Goal: Information Seeking & Learning: Learn about a topic

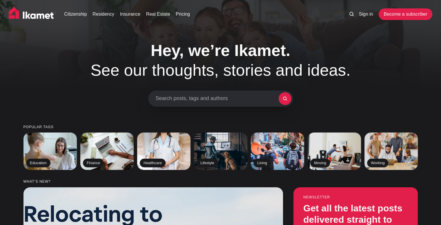
click at [183, 100] on span "Search posts, tags and authors" at bounding box center [217, 98] width 123 height 6
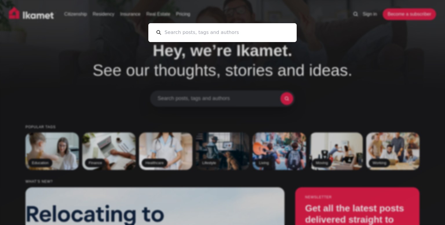
click at [183, 100] on div "Cancel" at bounding box center [222, 112] width 445 height 225
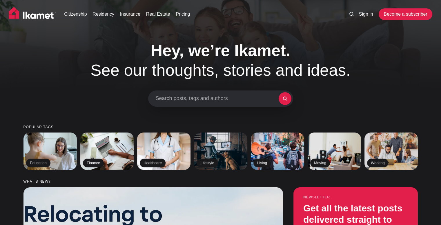
click at [183, 100] on span "Search posts, tags and authors" at bounding box center [217, 98] width 123 height 6
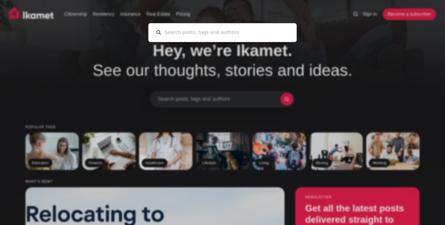
click at [184, 23] on input at bounding box center [225, 32] width 128 height 19
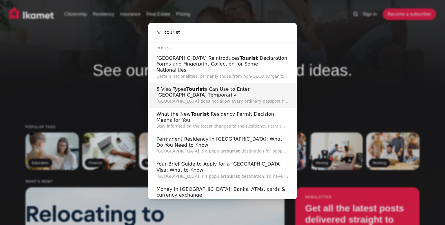
type input "tourist"
click at [192, 86] on span "Tourist" at bounding box center [195, 89] width 19 height 6
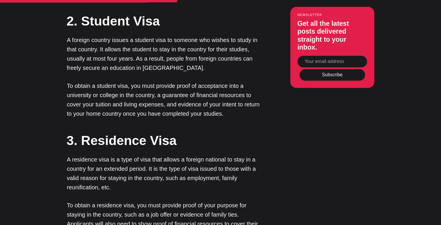
scroll to position [754, 0]
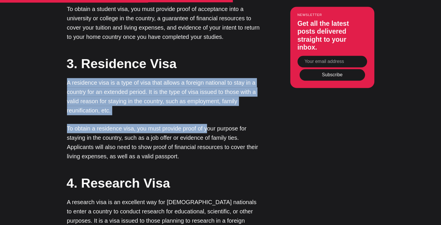
drag, startPoint x: 68, startPoint y: 47, endPoint x: 202, endPoint y: 97, distance: 143.1
click at [202, 97] on div "Usually issued by the destination country, a visa is an essential document tour…" at bounding box center [164, 128] width 194 height 837
click at [202, 124] on p "To obtain a residence visa, you must provide proof of your purpose for staying …" at bounding box center [164, 142] width 194 height 37
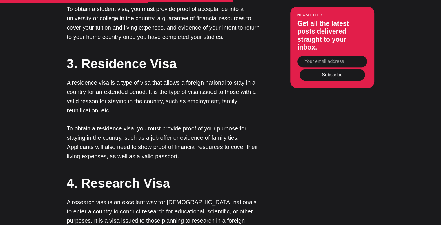
click at [195, 124] on p "To obtain a residence visa, you must provide proof of your purpose for staying …" at bounding box center [164, 142] width 194 height 37
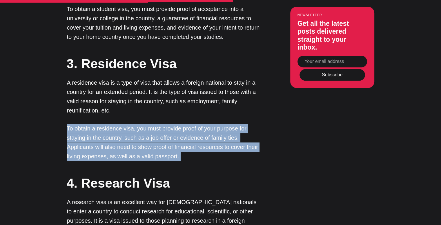
click at [195, 124] on p "To obtain a residence visa, you must provide proof of your purpose for staying …" at bounding box center [164, 142] width 194 height 37
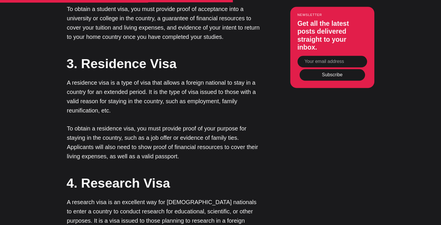
click at [205, 139] on div "Usually issued by the destination country, a visa is an essential document tour…" at bounding box center [164, 128] width 194 height 837
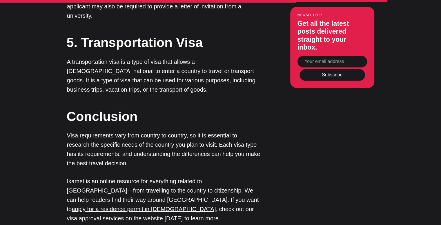
scroll to position [1043, 0]
